Goal: Transaction & Acquisition: Subscribe to service/newsletter

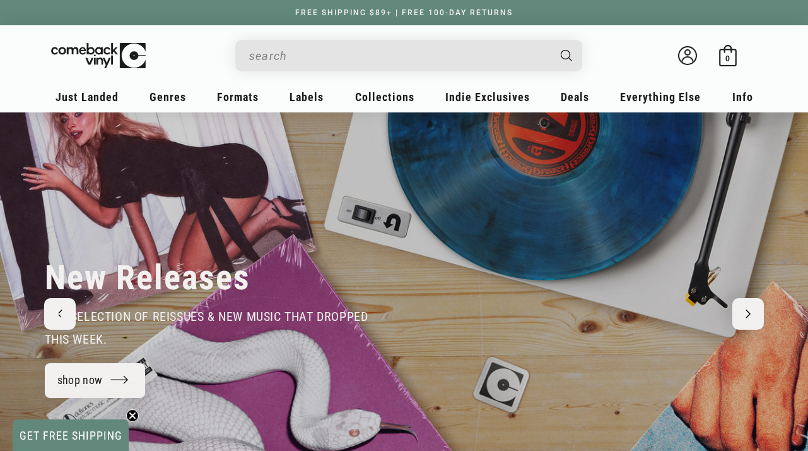
click at [324, 56] on input "When autocomplete results are available use up and down arrows to review and en…" at bounding box center [398, 56] width 299 height 26
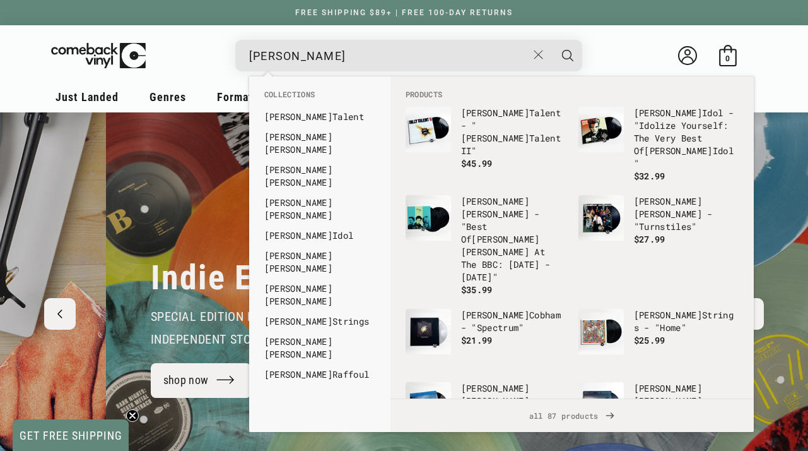
scroll to position [0, 808]
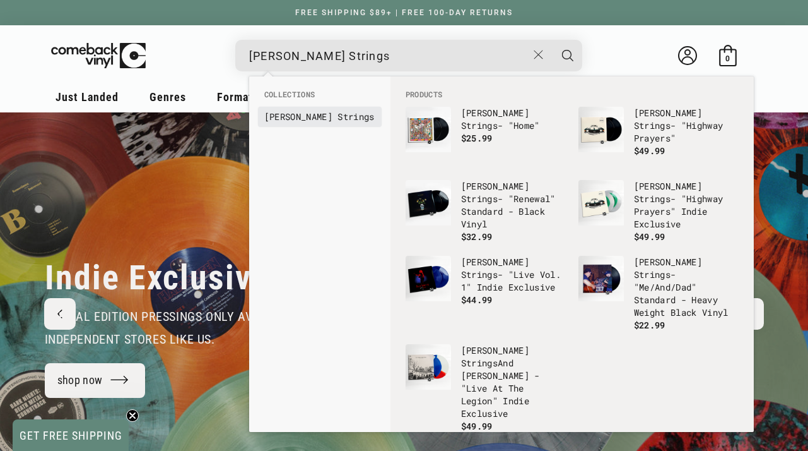
type input "[PERSON_NAME] Strings"
click at [294, 112] on link "Billy Strings" at bounding box center [319, 116] width 111 height 13
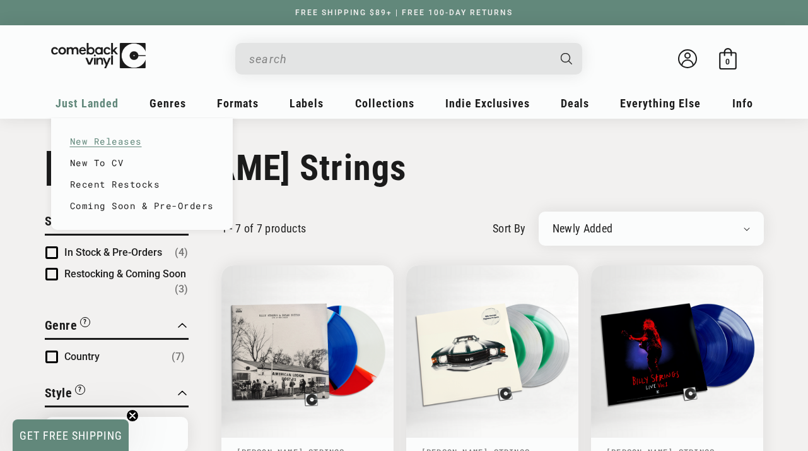
click at [109, 141] on link "New Releases" at bounding box center [142, 141] width 144 height 21
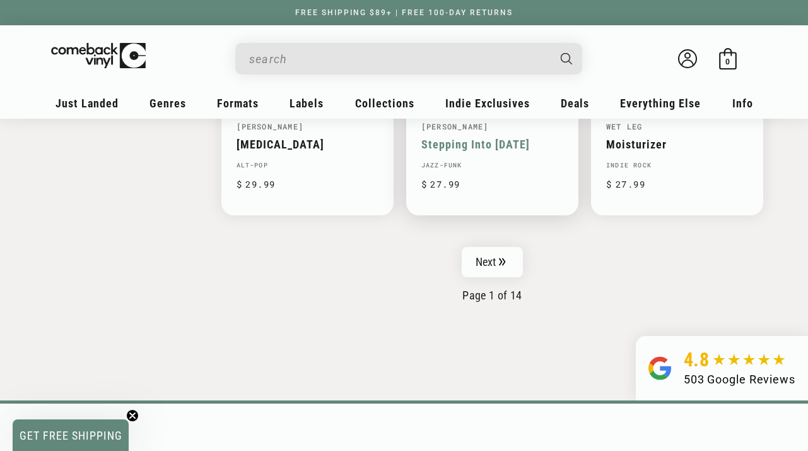
scroll to position [2143, 0]
click at [493, 262] on link "Next" at bounding box center [493, 262] width 62 height 30
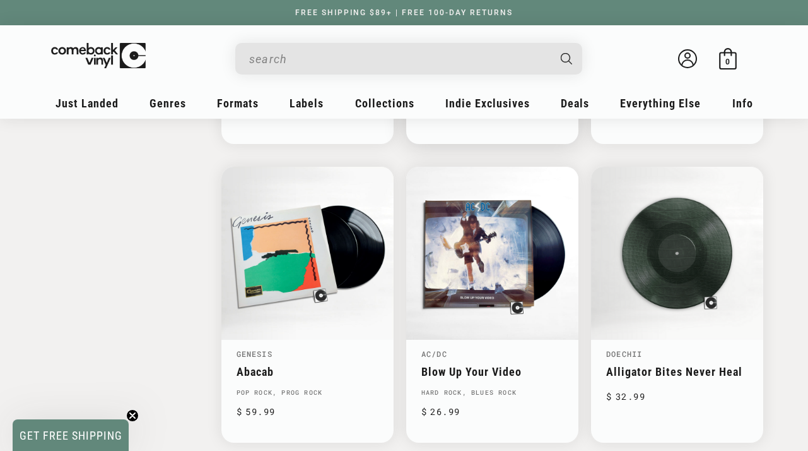
scroll to position [1901, 0]
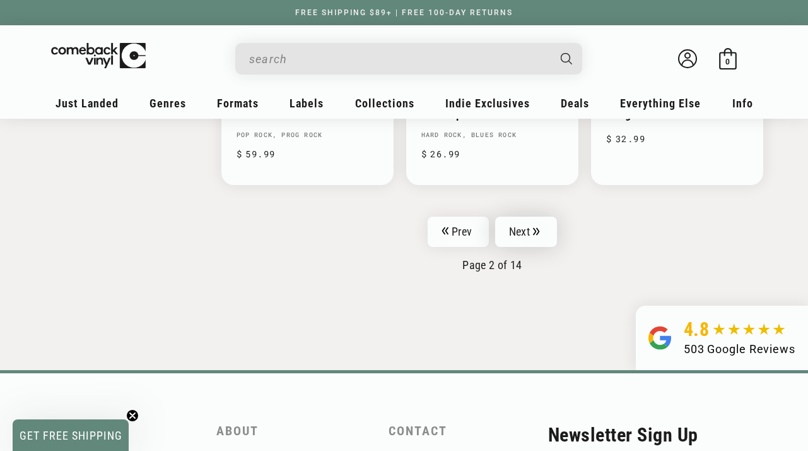
click at [542, 225] on link "Next" at bounding box center [526, 231] width 62 height 30
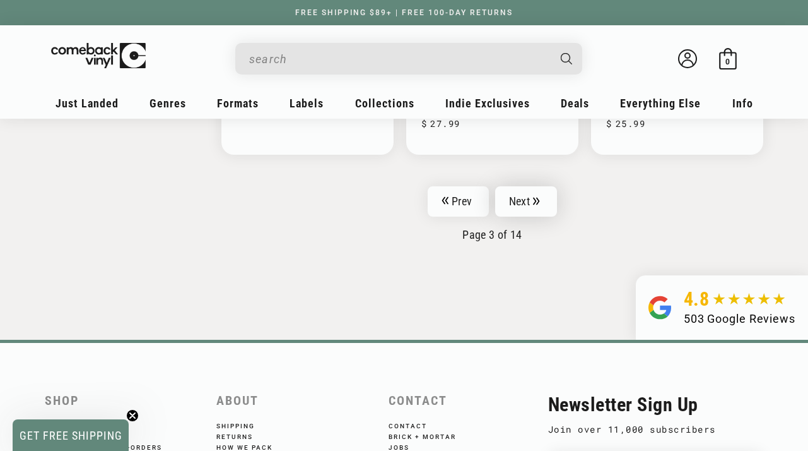
click at [531, 205] on link "Next" at bounding box center [526, 201] width 62 height 30
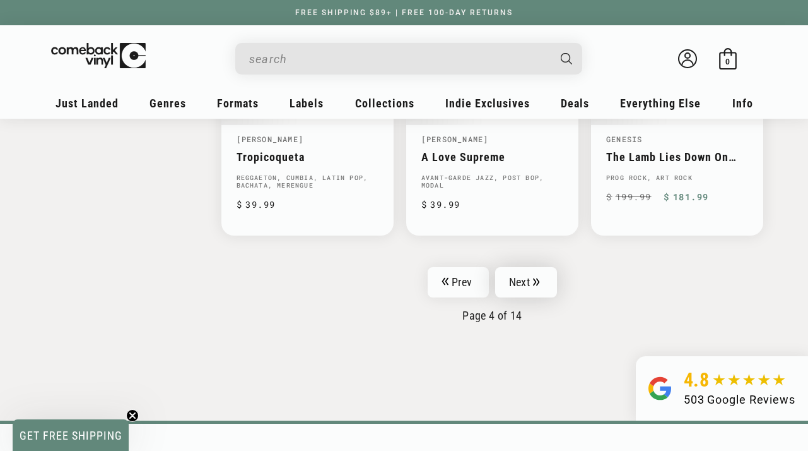
click at [538, 267] on link "Next" at bounding box center [526, 282] width 62 height 30
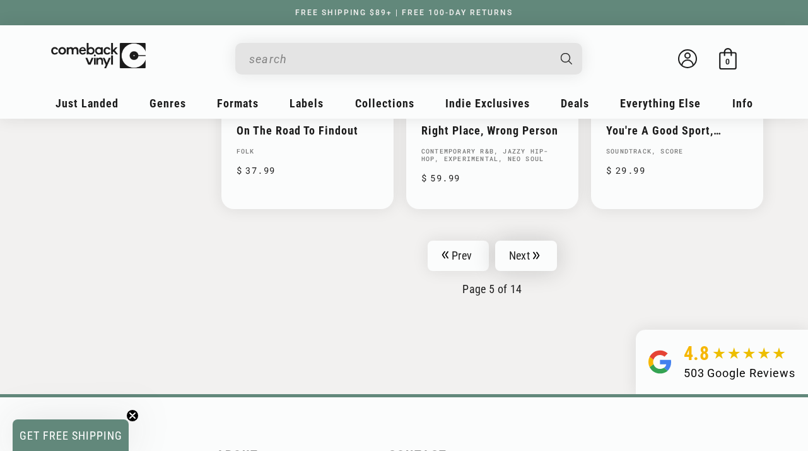
click at [531, 240] on link "Next" at bounding box center [526, 255] width 62 height 30
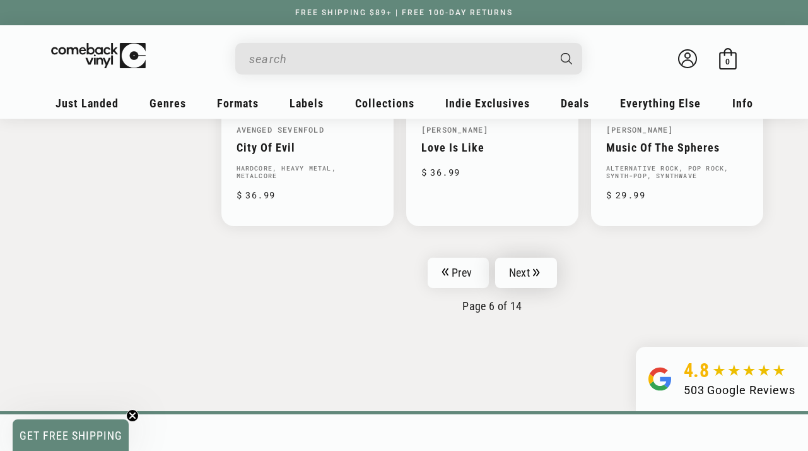
click at [525, 261] on link "Next" at bounding box center [526, 272] width 62 height 30
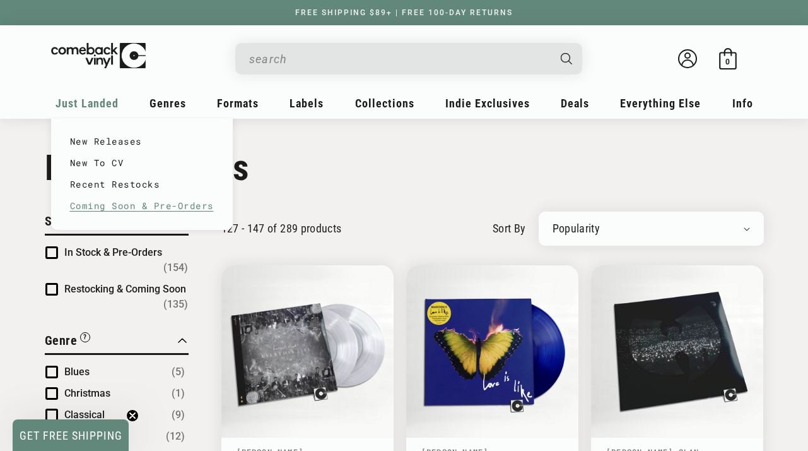
click at [113, 209] on link "Coming Soon & Pre-Orders" at bounding box center [142, 205] width 144 height 21
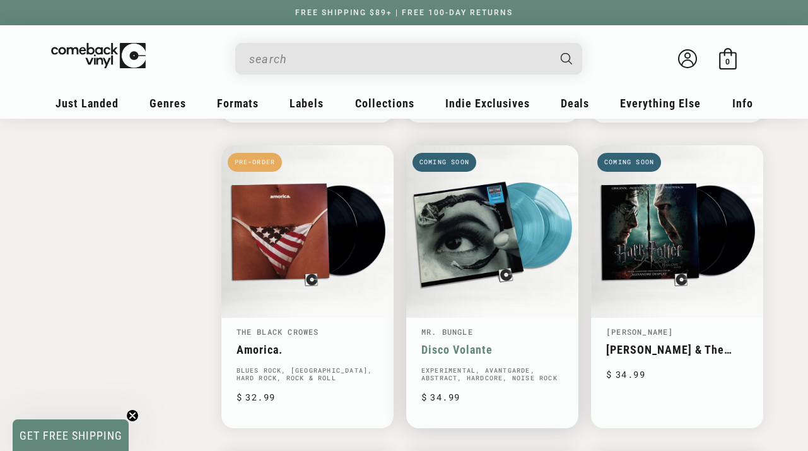
scroll to position [1613, 1]
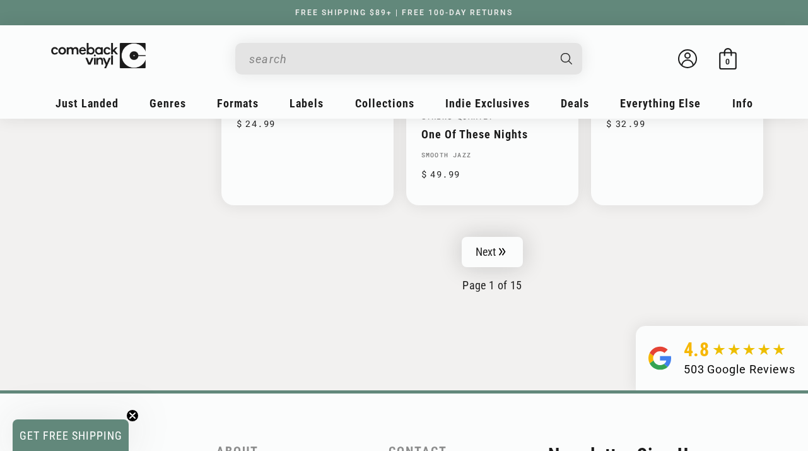
click at [509, 240] on link "Next" at bounding box center [493, 252] width 62 height 30
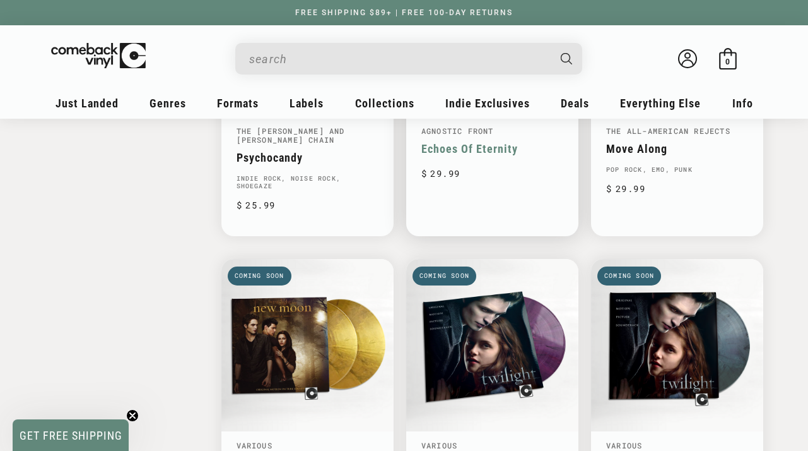
scroll to position [1538, 1]
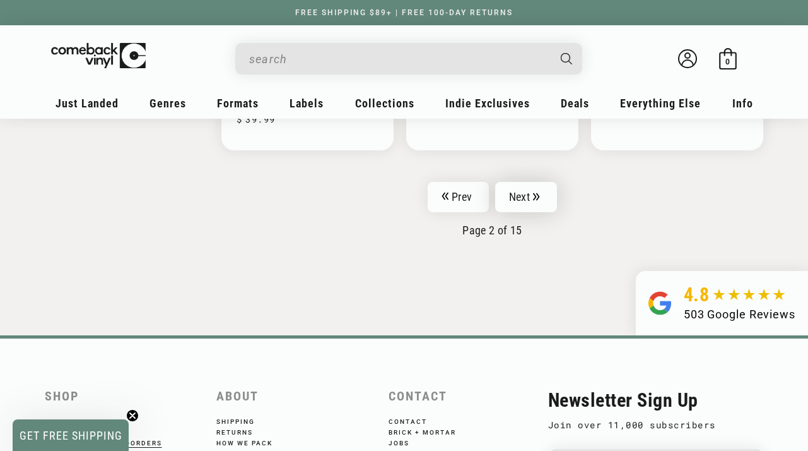
click at [529, 182] on link "Next" at bounding box center [526, 197] width 62 height 30
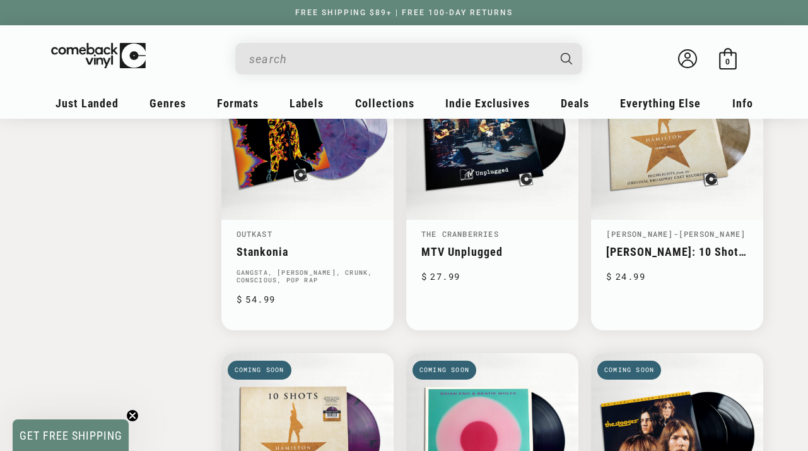
scroll to position [2237, 0]
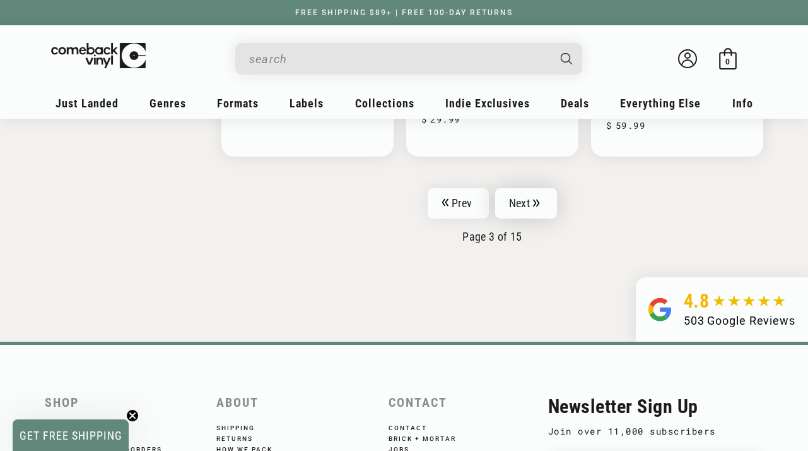
click at [533, 208] on link "Next" at bounding box center [526, 203] width 62 height 30
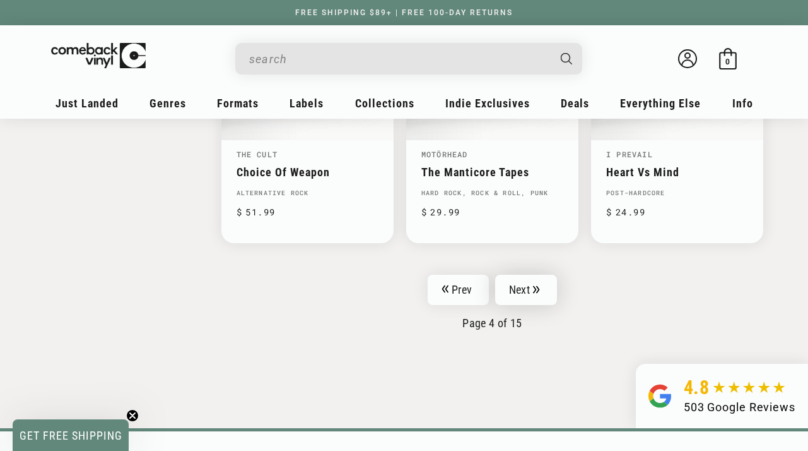
click at [543, 292] on link "Next" at bounding box center [526, 289] width 62 height 30
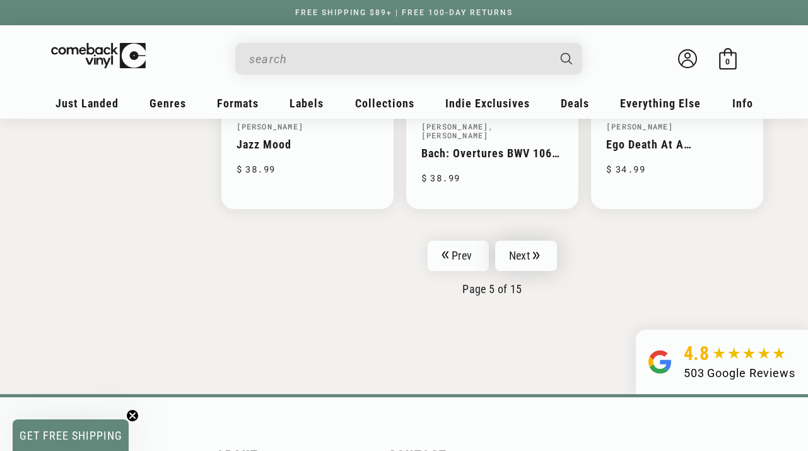
click at [526, 240] on link "Next" at bounding box center [526, 255] width 62 height 30
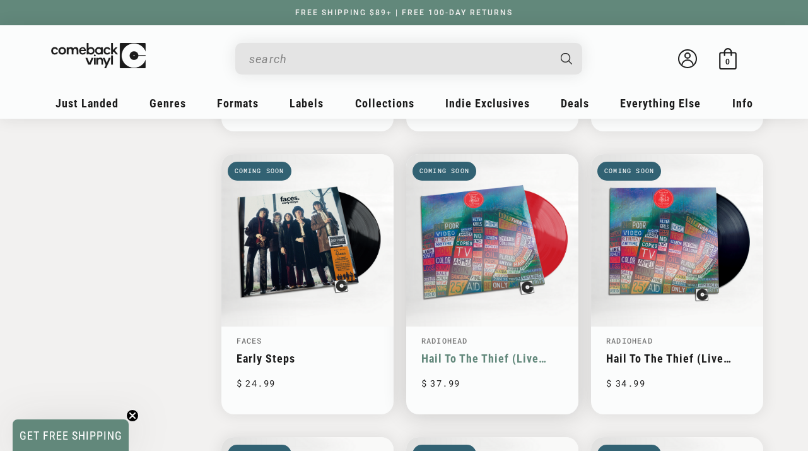
click at [526, 351] on link "Hail To The Thief (Live Recordings [DATE] - [DATE])" at bounding box center [492, 357] width 142 height 13
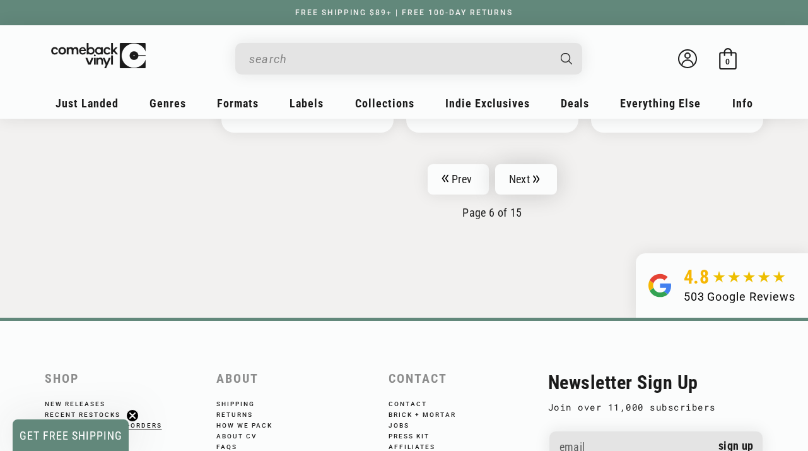
click at [517, 179] on link "Next" at bounding box center [526, 179] width 62 height 30
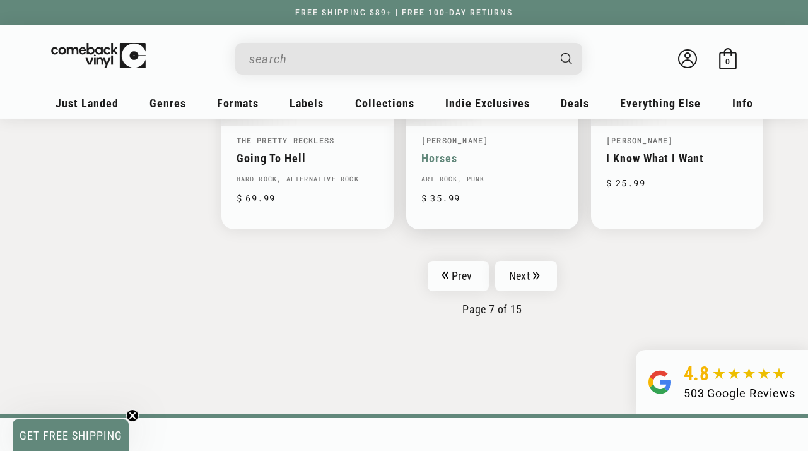
scroll to position [2124, 1]
click at [545, 284] on link "Next" at bounding box center [526, 274] width 62 height 30
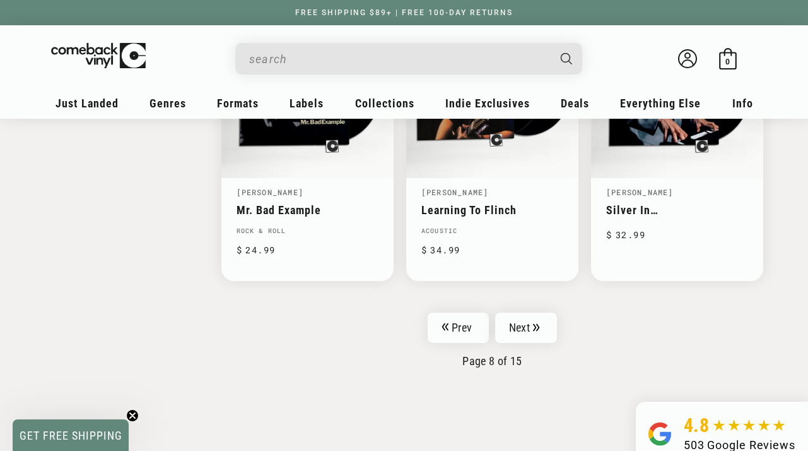
scroll to position [2097, 0]
click at [542, 331] on link "Next" at bounding box center [526, 327] width 62 height 30
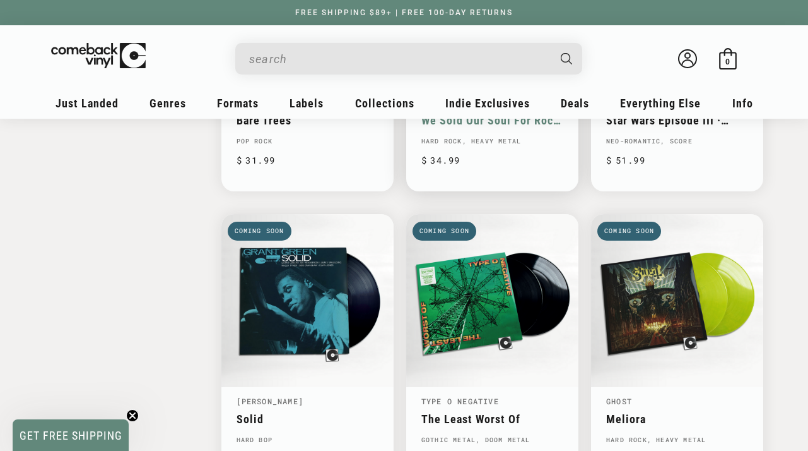
scroll to position [1881, 0]
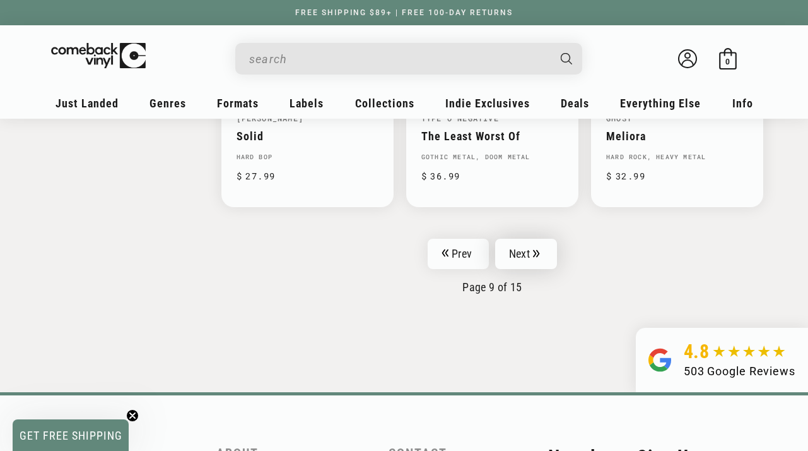
click at [514, 239] on link "Next" at bounding box center [526, 254] width 62 height 30
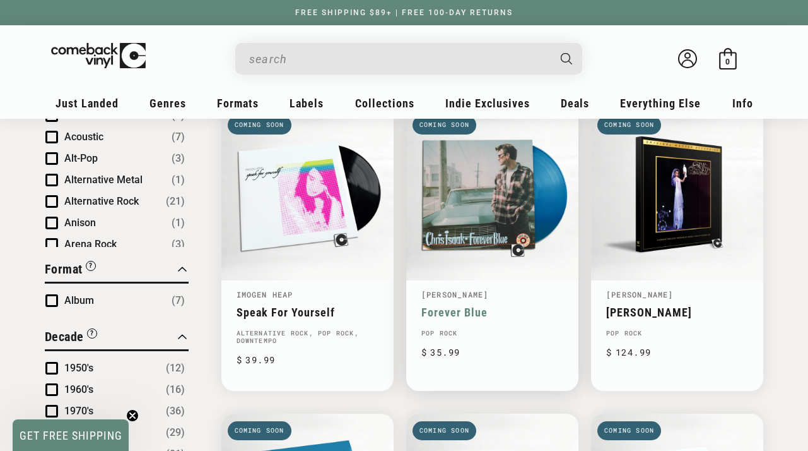
click at [469, 307] on link "Forever Blue" at bounding box center [492, 311] width 142 height 13
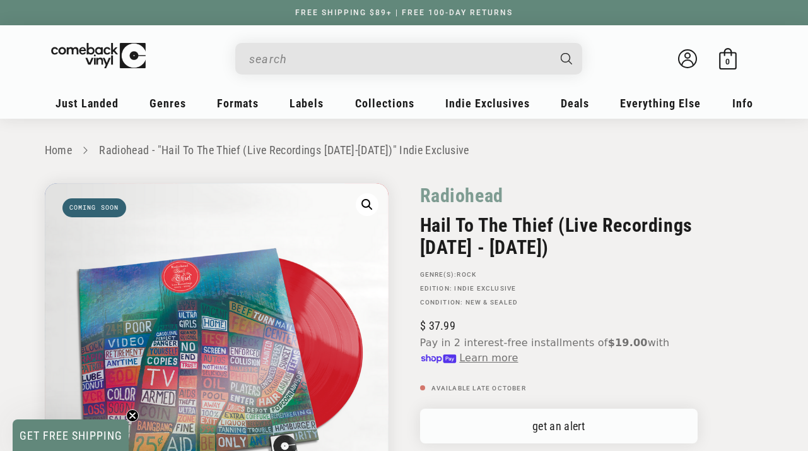
click at [529, 415] on link "get an alert" at bounding box center [559, 425] width 278 height 35
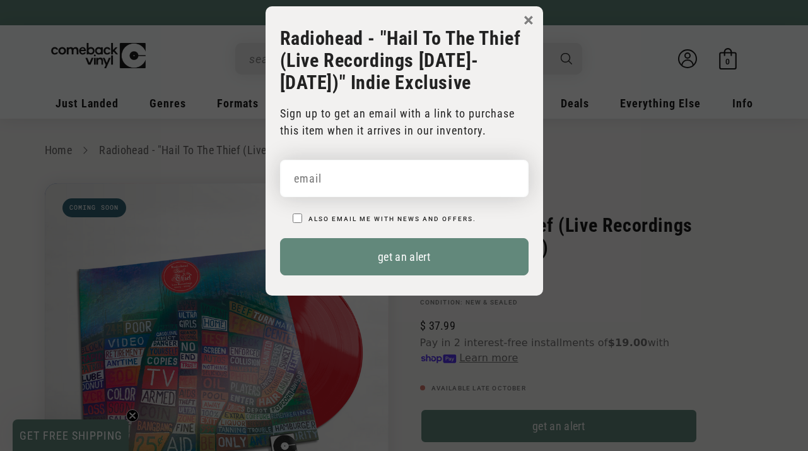
click at [427, 173] on input "email" at bounding box center [404, 178] width 249 height 37
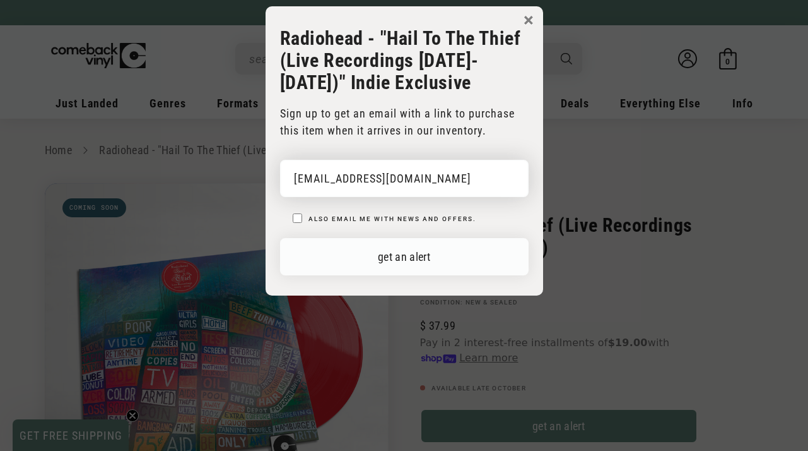
type input "weturner78@gmail.com"
click at [427, 249] on button "get an alert" at bounding box center [404, 256] width 249 height 37
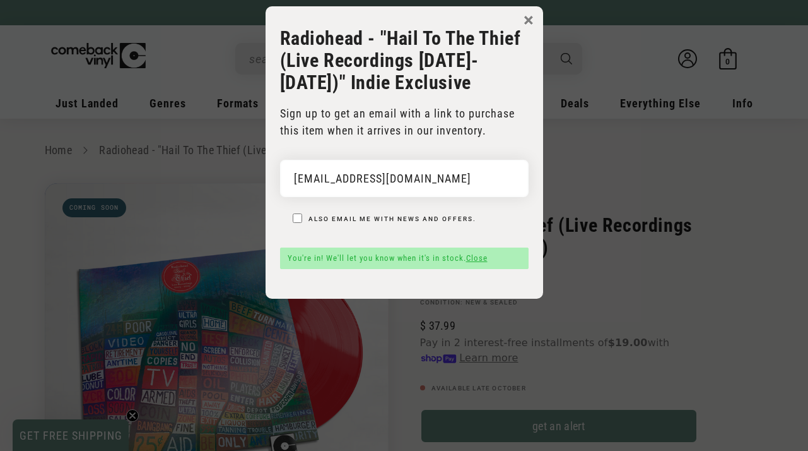
click at [526, 17] on button "×" at bounding box center [529, 20] width 10 height 19
